Goal: Task Accomplishment & Management: Manage account settings

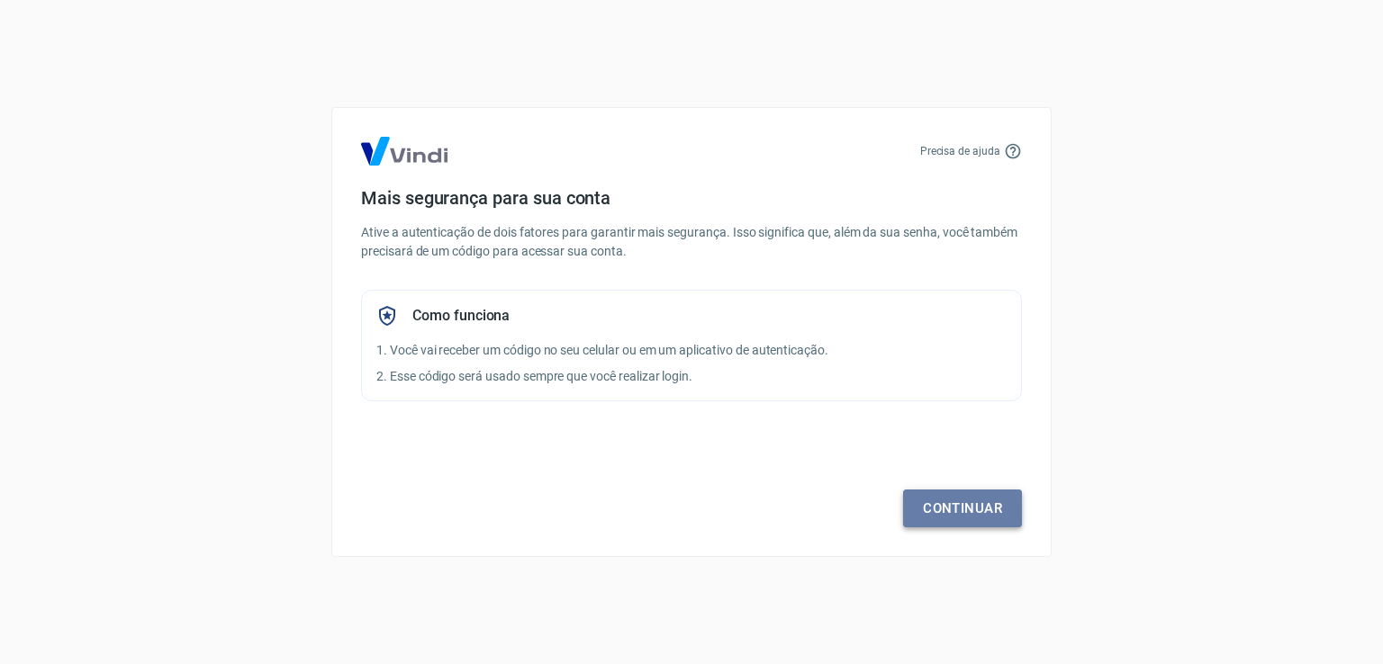
click at [965, 514] on link "Continuar" at bounding box center [962, 509] width 119 height 38
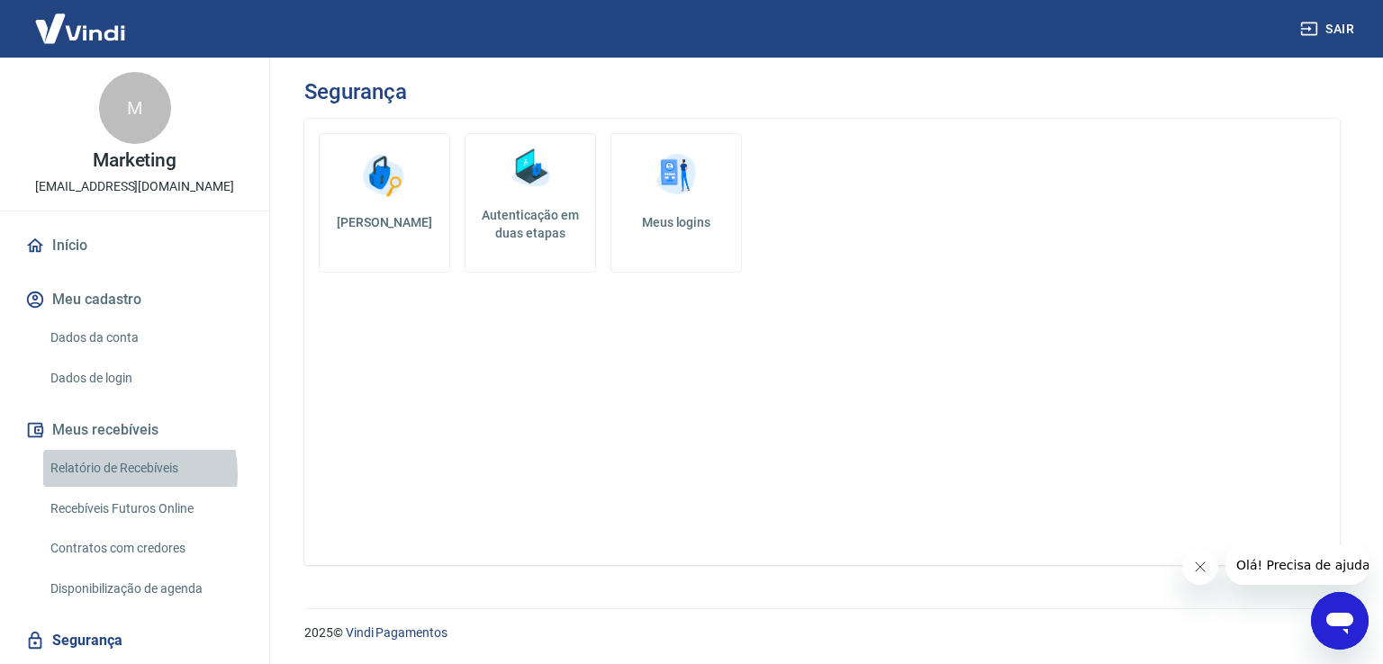
click at [119, 473] on link "Relatório de Recebíveis" at bounding box center [145, 468] width 204 height 37
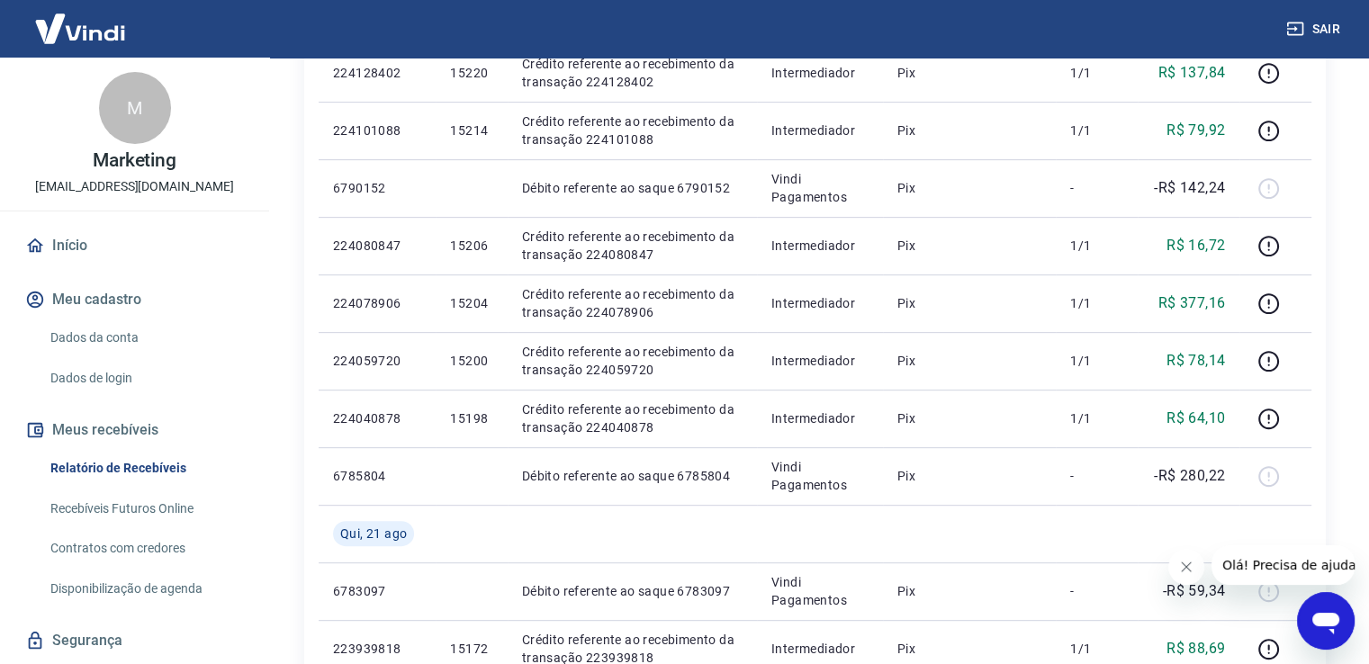
scroll to position [720, 0]
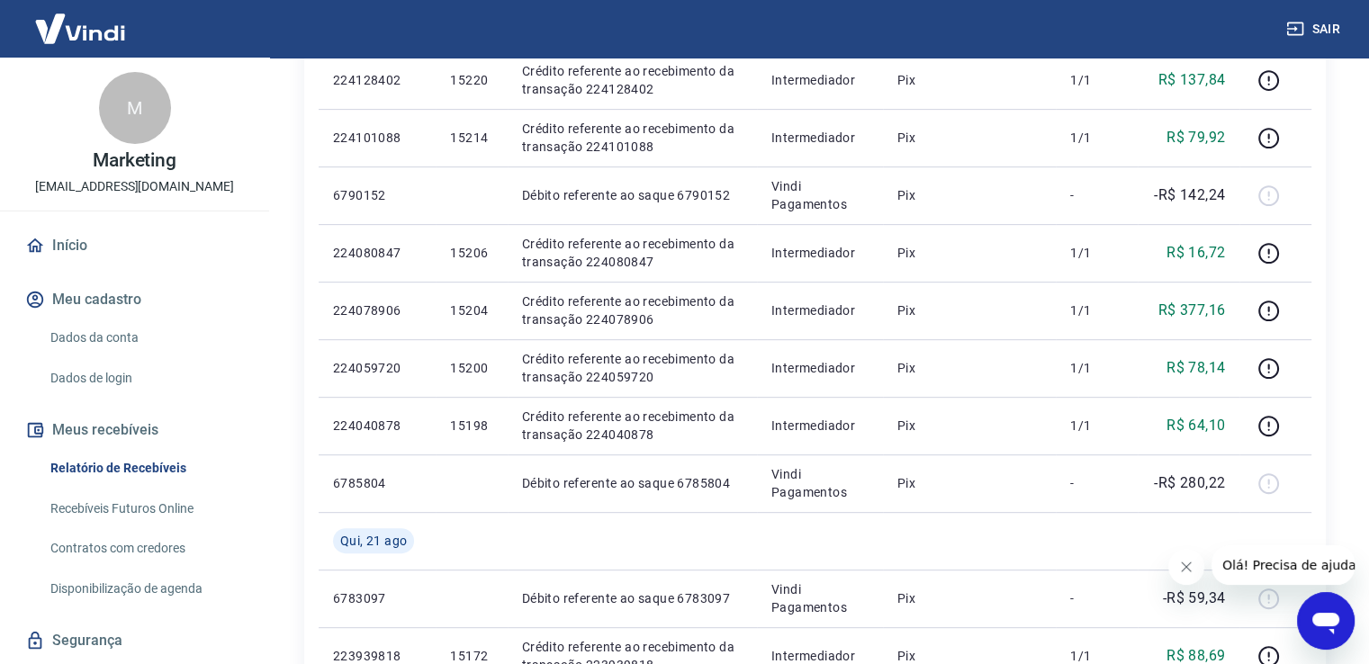
click at [1329, 375] on div "Início / Meus Recebíveis / Relatório de Recebíveis Relatório de Recebíveis Saib…" at bounding box center [815, 351] width 1065 height 2027
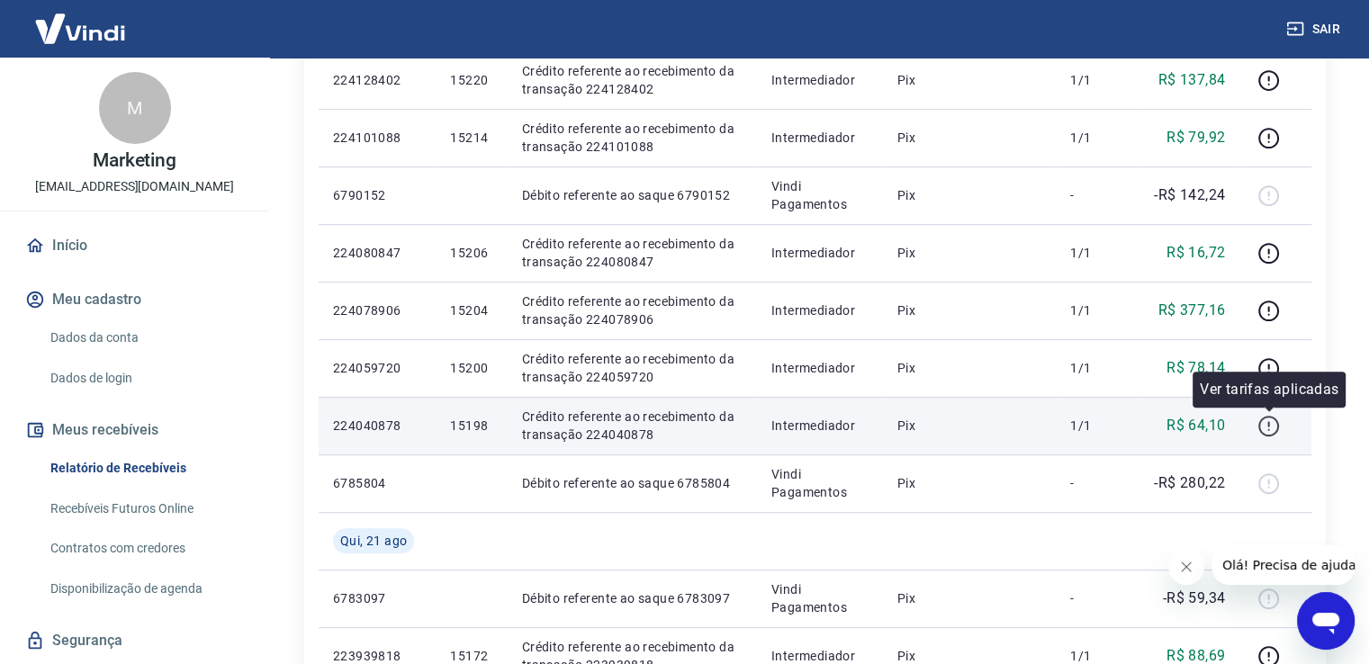
click at [1272, 432] on icon "button" at bounding box center [1268, 426] width 23 height 23
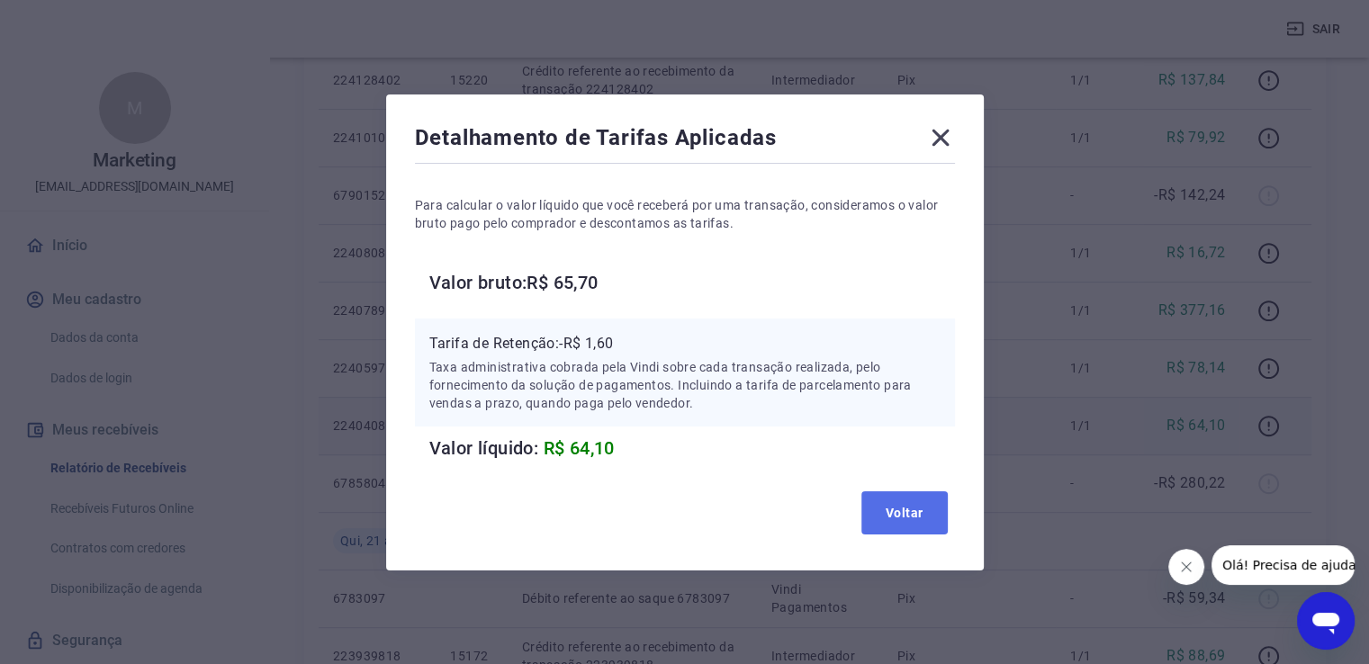
click at [918, 518] on button "Voltar" at bounding box center [904, 512] width 86 height 43
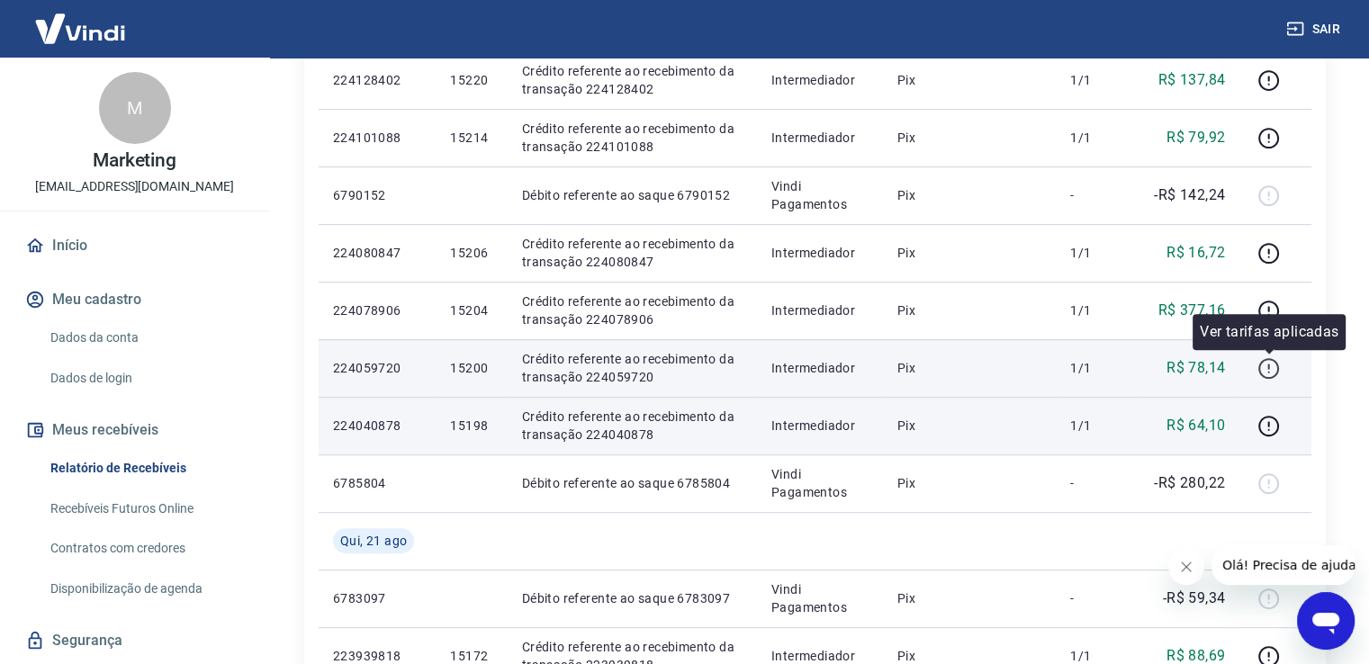
click at [1271, 366] on icon "button" at bounding box center [1268, 368] width 23 height 23
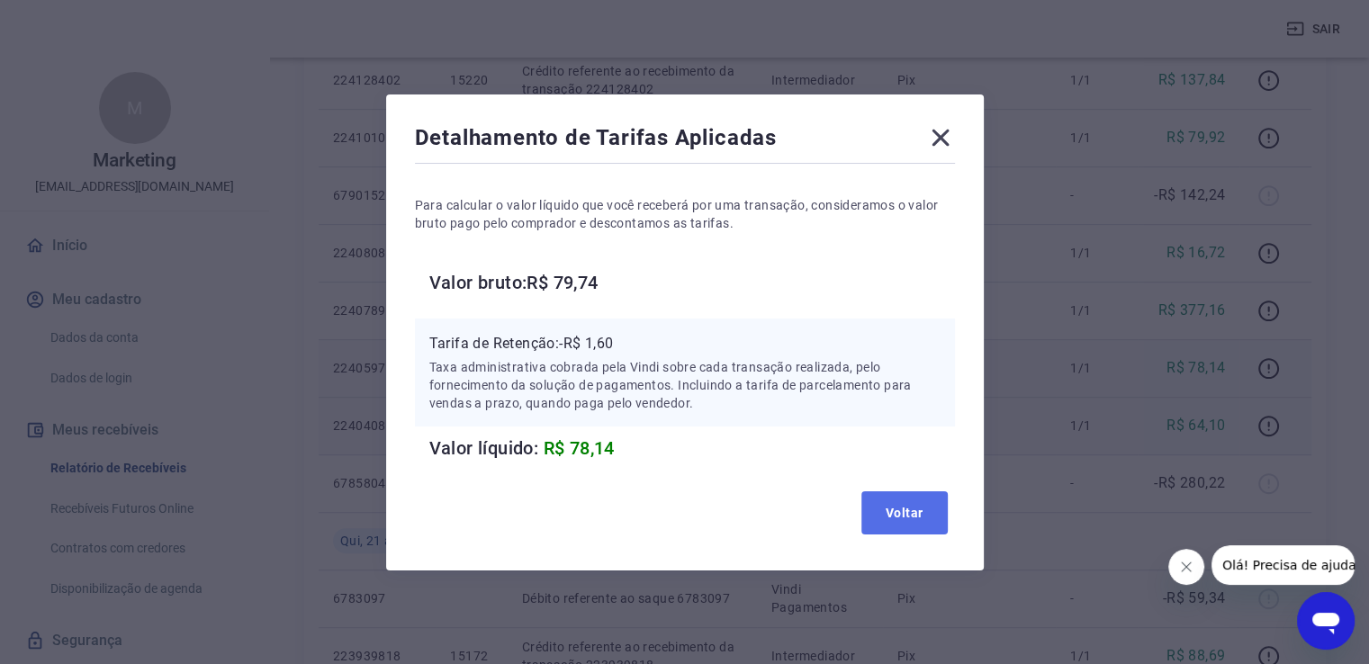
click at [907, 512] on button "Voltar" at bounding box center [904, 512] width 86 height 43
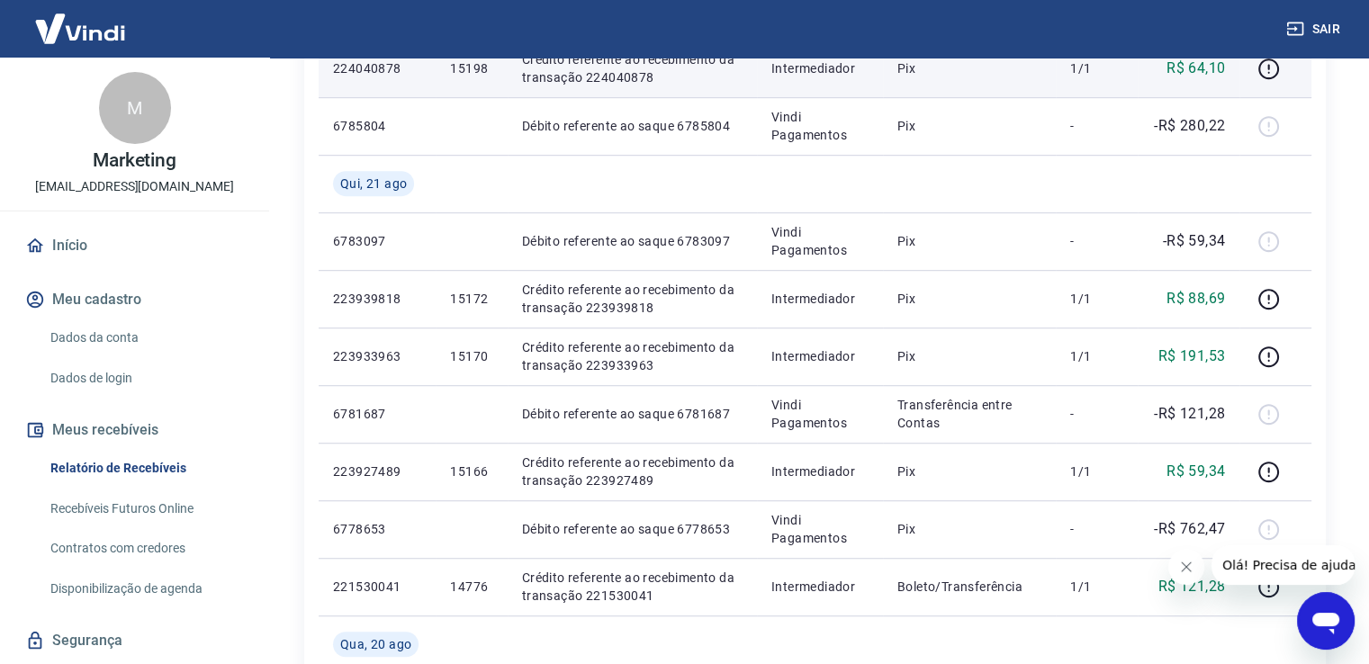
scroll to position [1080, 0]
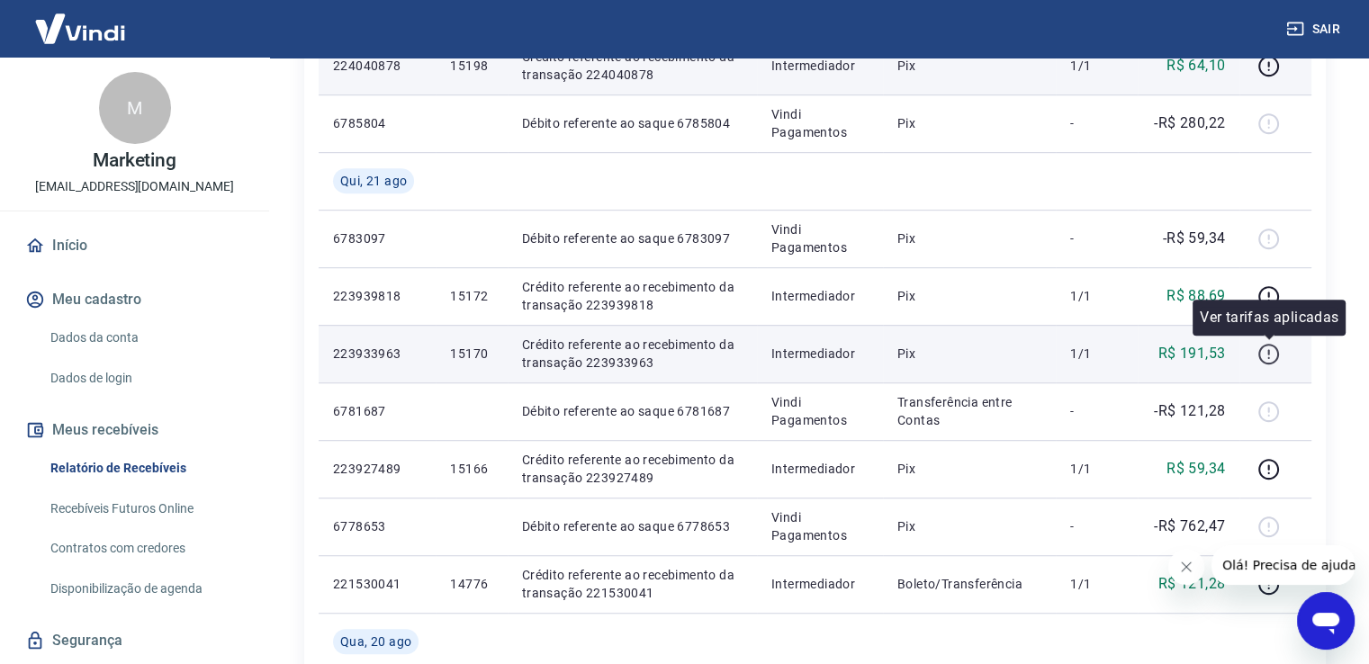
click at [1269, 354] on icon "button" at bounding box center [1268, 351] width 2 height 5
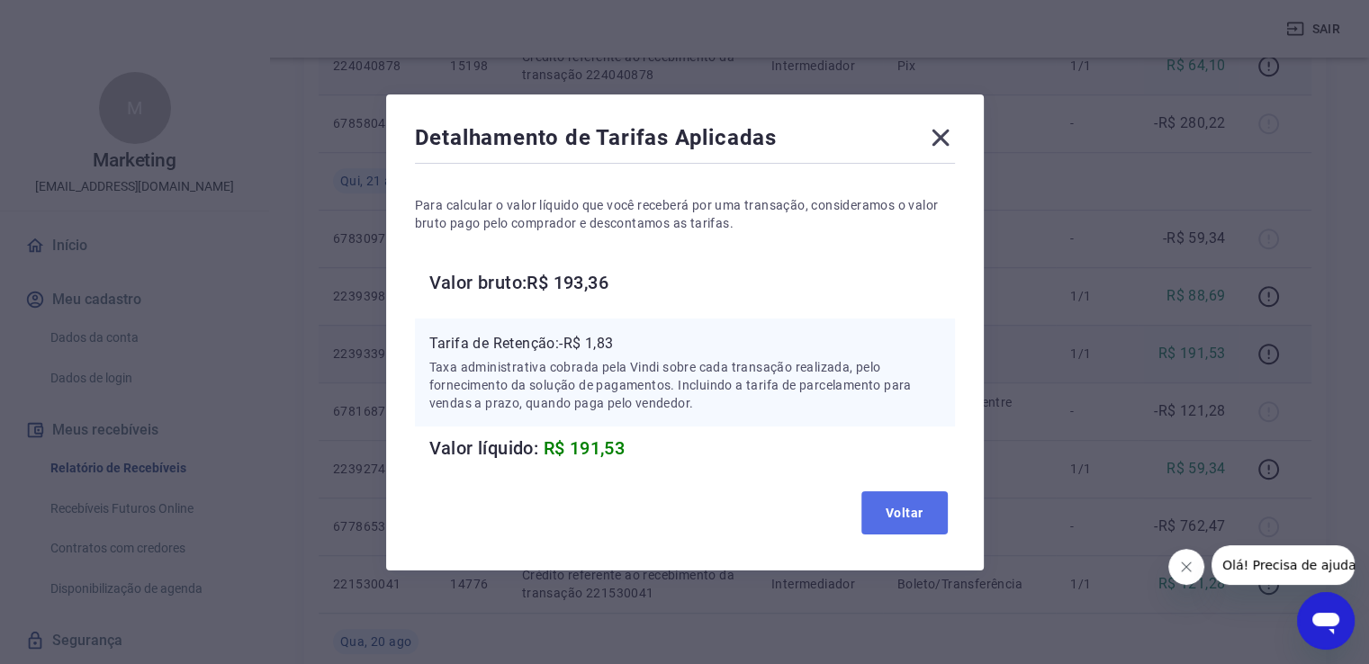
click at [922, 507] on button "Voltar" at bounding box center [904, 512] width 86 height 43
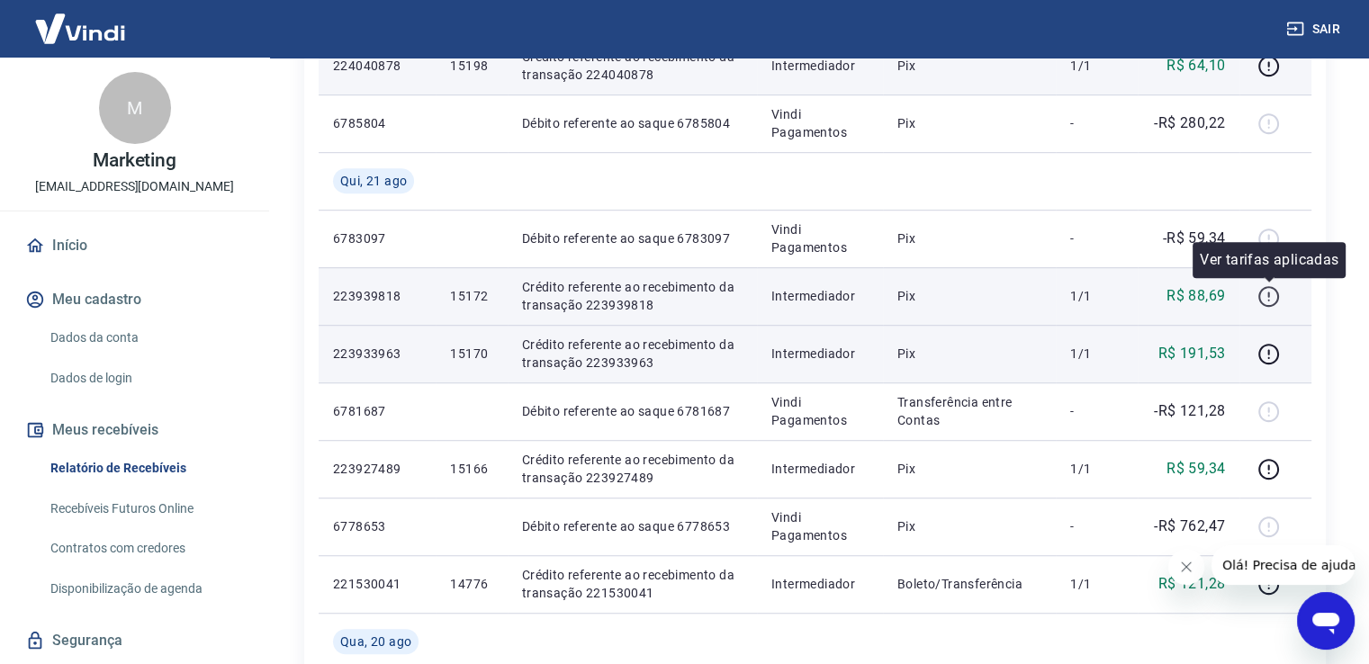
click at [1268, 293] on icon "button" at bounding box center [1268, 296] width 23 height 23
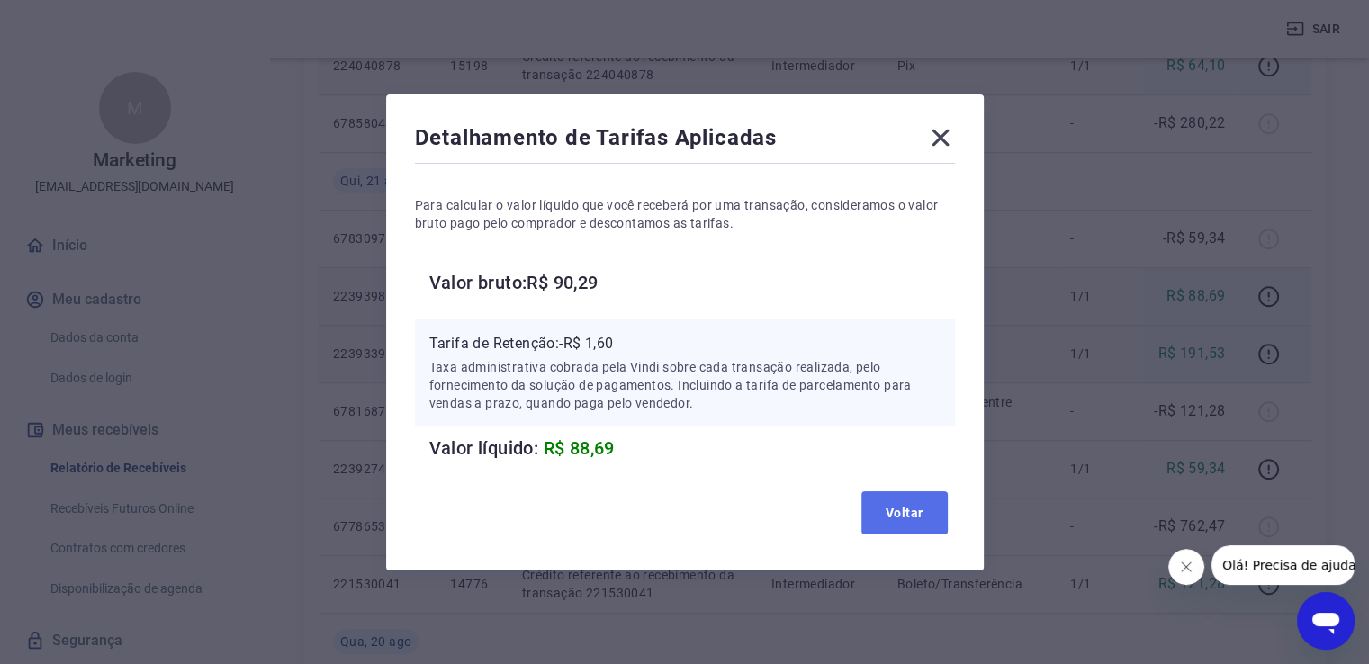
drag, startPoint x: 918, startPoint y: 510, endPoint x: 979, endPoint y: 537, distance: 66.9
click at [918, 510] on button "Voltar" at bounding box center [904, 512] width 86 height 43
